Goal: Task Accomplishment & Management: Manage account settings

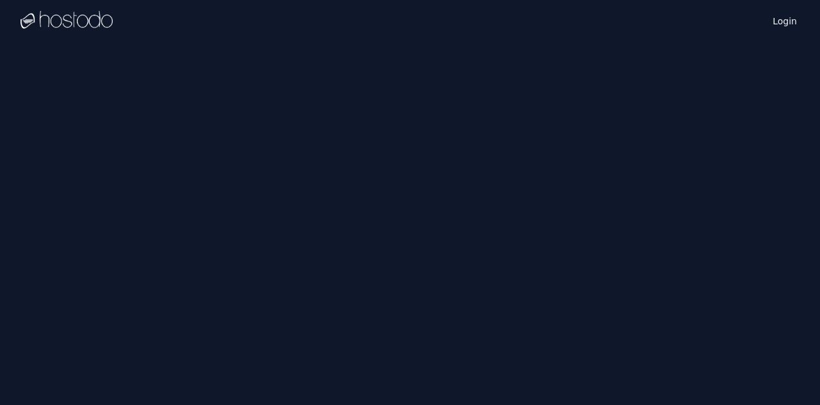
click at [797, 19] on link "Login" at bounding box center [784, 19] width 29 height 15
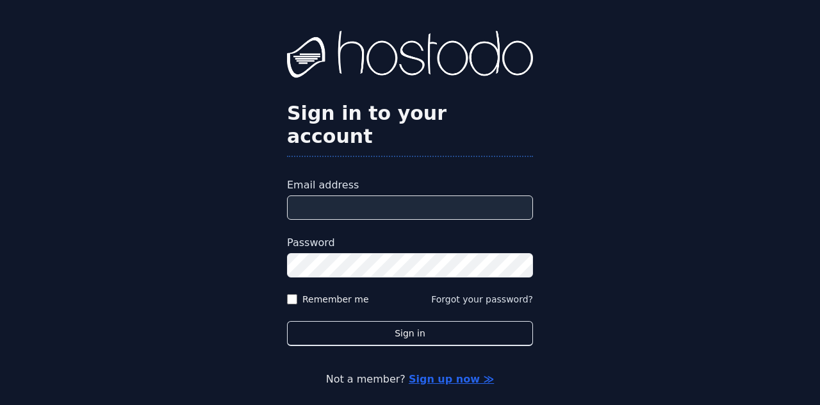
type input "**********"
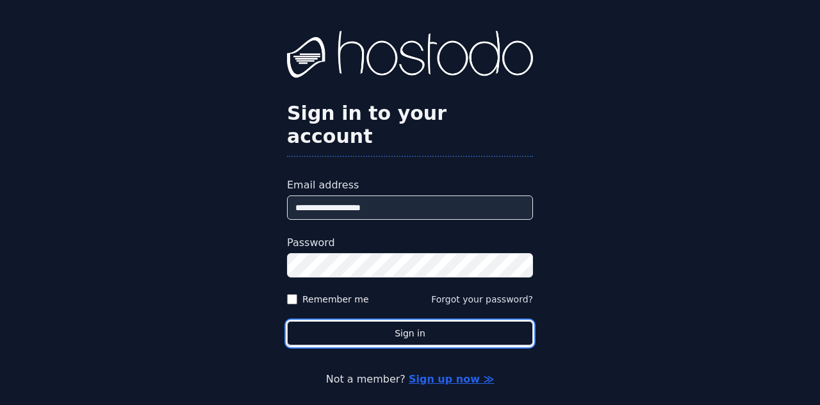
click at [428, 321] on button "Sign in" at bounding box center [410, 333] width 246 height 25
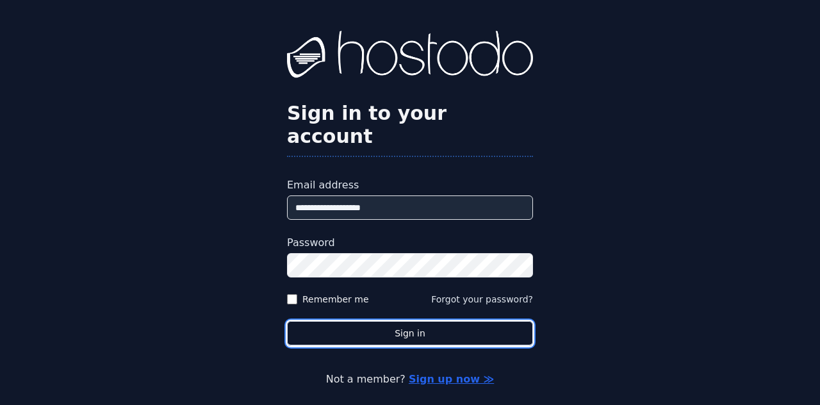
click at [428, 321] on button "Sign in" at bounding box center [410, 333] width 246 height 25
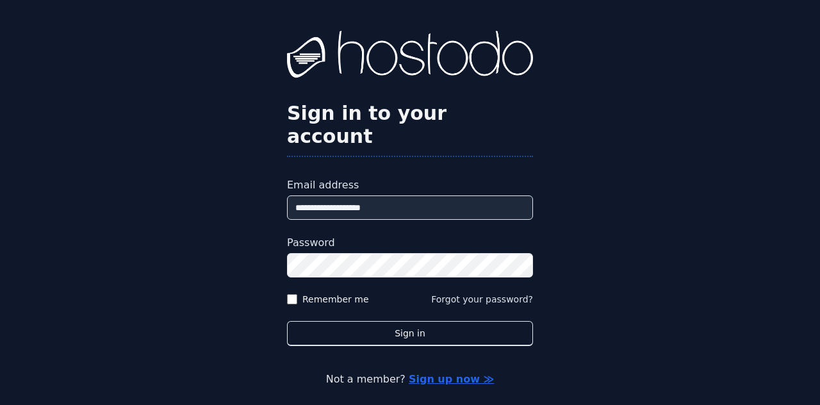
click at [127, 163] on div "**********" at bounding box center [410, 209] width 820 height 418
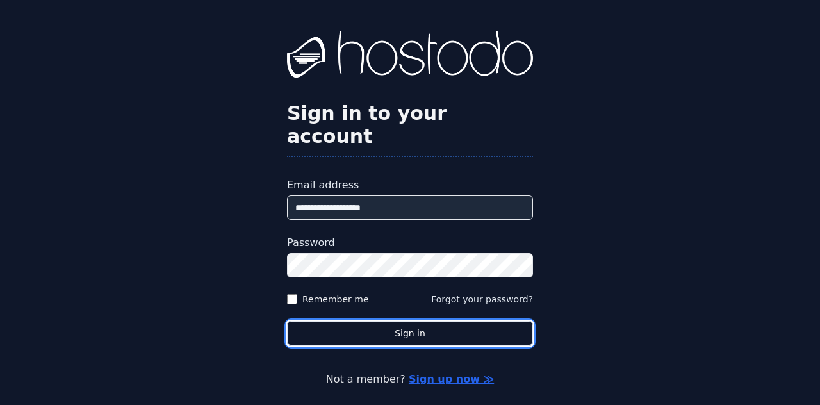
click at [395, 321] on button "Sign in" at bounding box center [410, 333] width 246 height 25
click at [420, 325] on button "Sign in" at bounding box center [410, 333] width 246 height 25
click at [438, 325] on button "Sign in" at bounding box center [410, 333] width 246 height 25
click at [443, 321] on button "Sign in" at bounding box center [410, 333] width 246 height 25
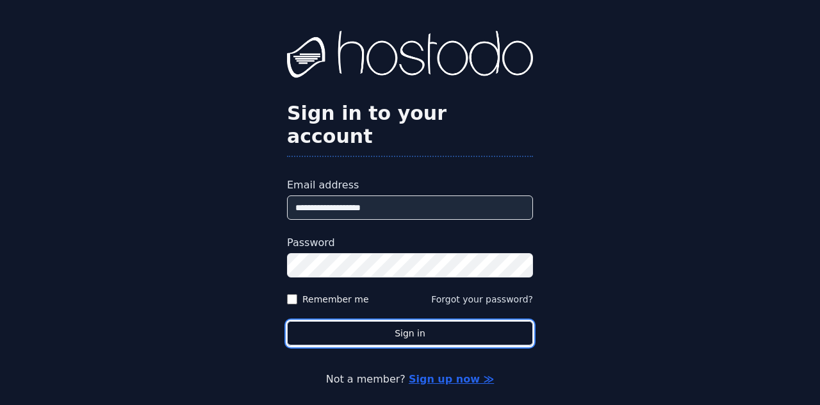
click at [443, 321] on button "Sign in" at bounding box center [410, 333] width 246 height 25
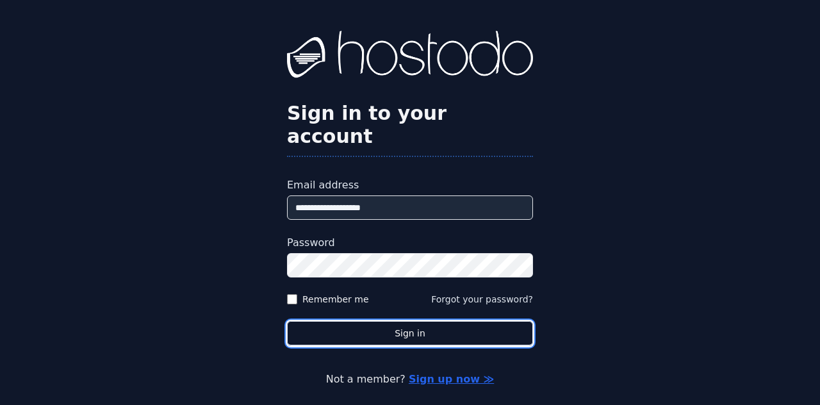
click at [443, 321] on button "Sign in" at bounding box center [410, 333] width 246 height 25
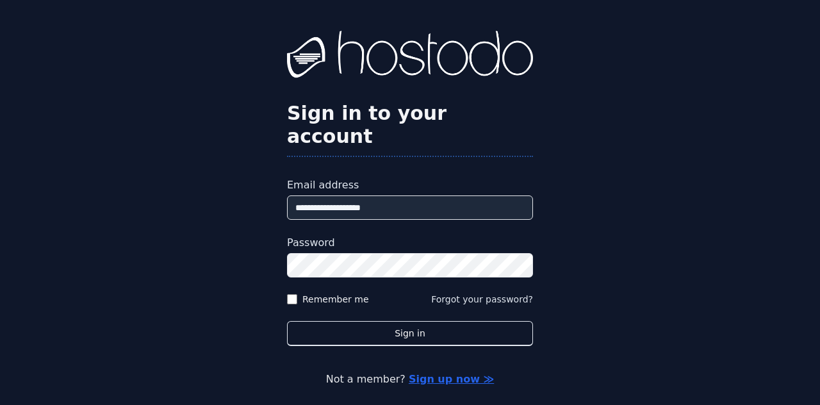
click at [443, 321] on button "Sign in" at bounding box center [410, 333] width 246 height 25
drag, startPoint x: 0, startPoint y: 0, endPoint x: 443, endPoint y: 320, distance: 547.0
click at [443, 321] on button "Sign in" at bounding box center [410, 333] width 246 height 25
click at [427, 321] on button "Sign in" at bounding box center [410, 333] width 246 height 25
click at [287, 321] on button "Sign in" at bounding box center [410, 333] width 246 height 25
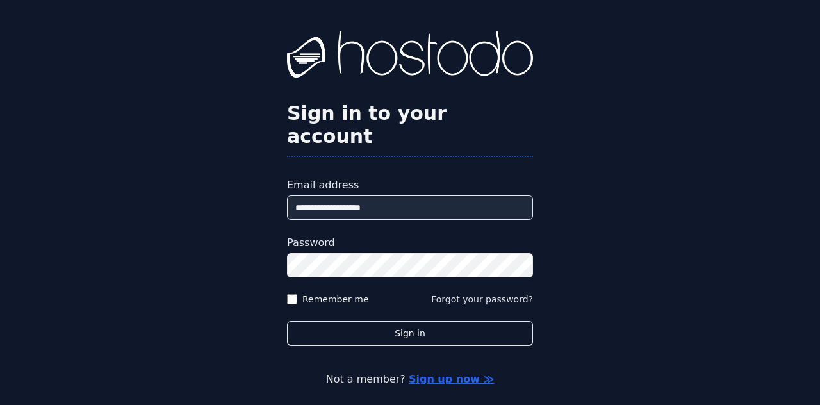
click at [377, 321] on button "Sign in" at bounding box center [410, 333] width 246 height 25
